Goal: Find specific page/section: Find specific page/section

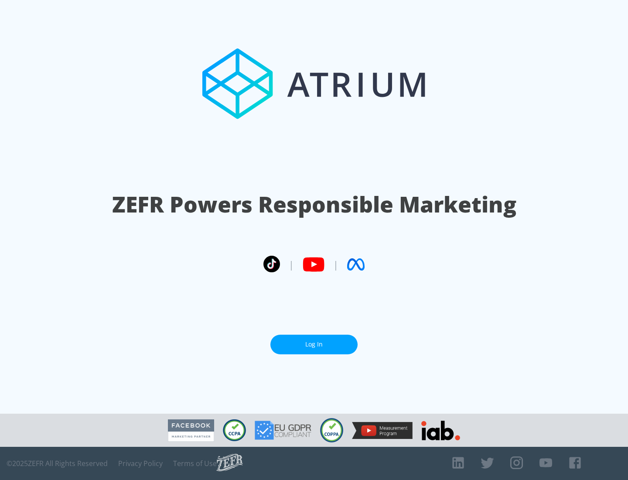
click at [314, 344] on link "Log In" at bounding box center [314, 345] width 87 height 20
